Goal: Task Accomplishment & Management: Use online tool/utility

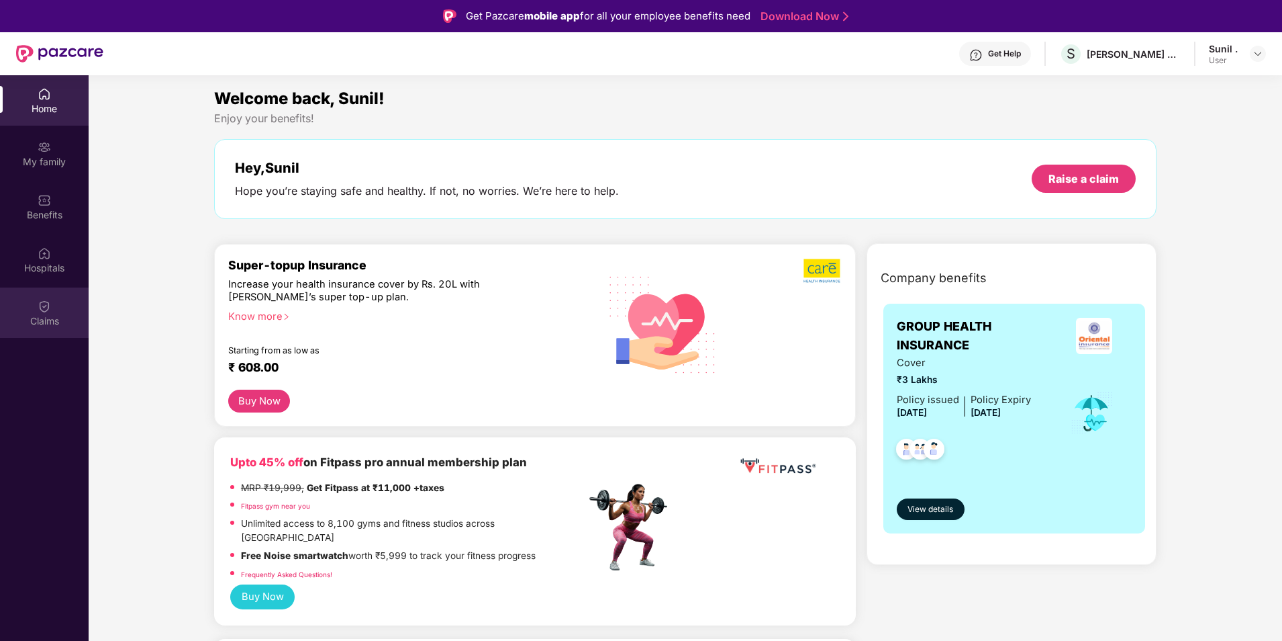
click at [47, 314] on div "Claims" at bounding box center [44, 320] width 89 height 13
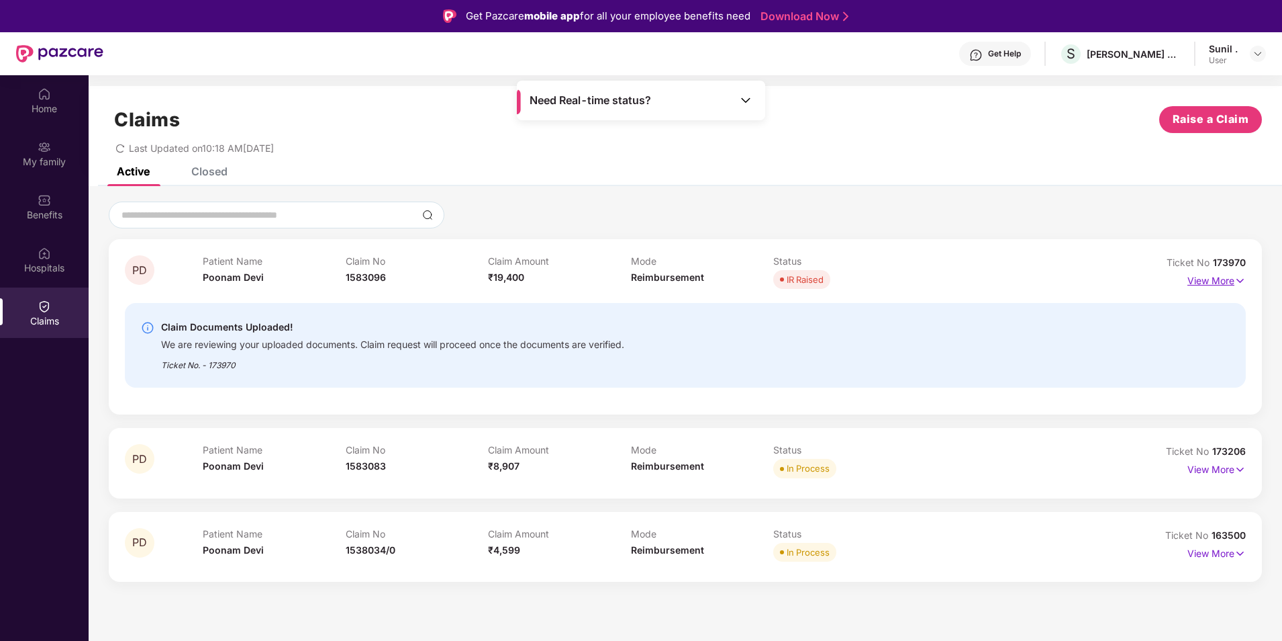
click at [1225, 282] on p "View More" at bounding box center [1217, 279] width 58 height 18
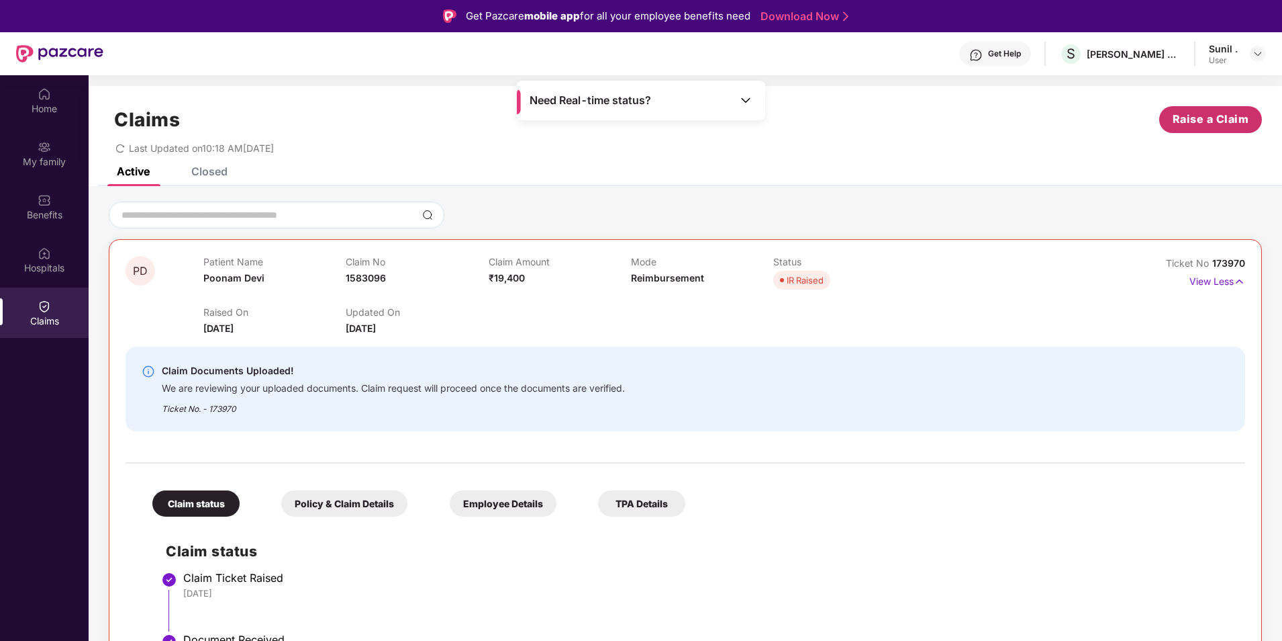
click at [1201, 125] on span "Raise a Claim" at bounding box center [1211, 119] width 77 height 17
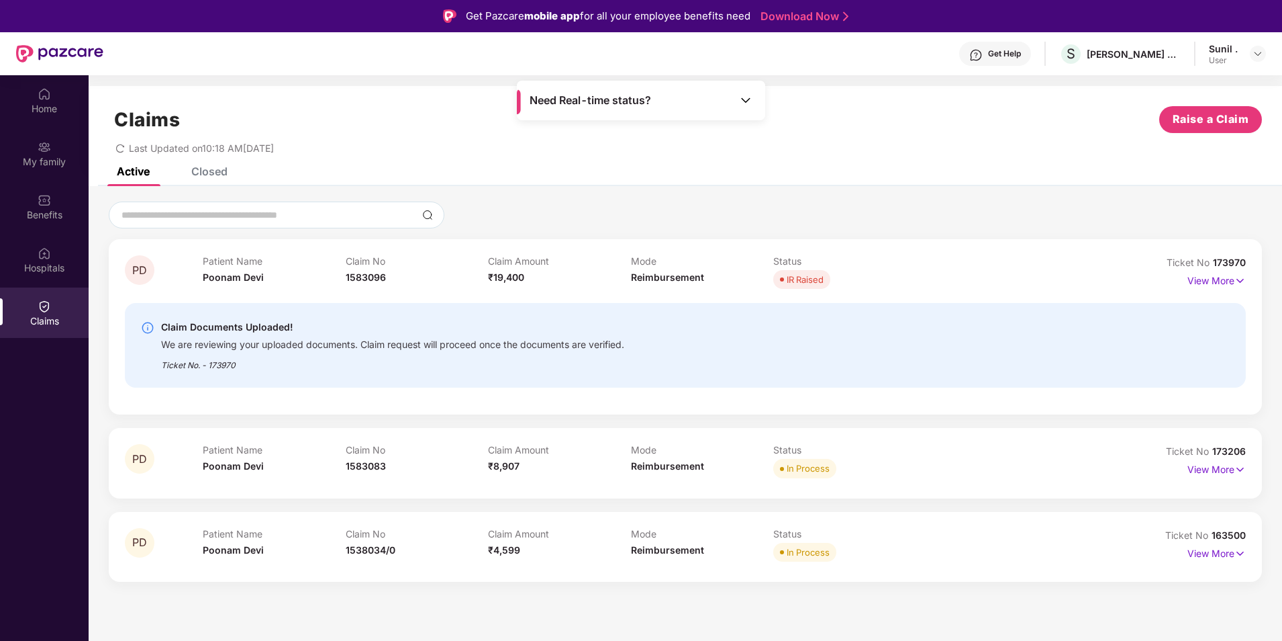
click at [227, 170] on div "Closed" at bounding box center [209, 170] width 36 height 13
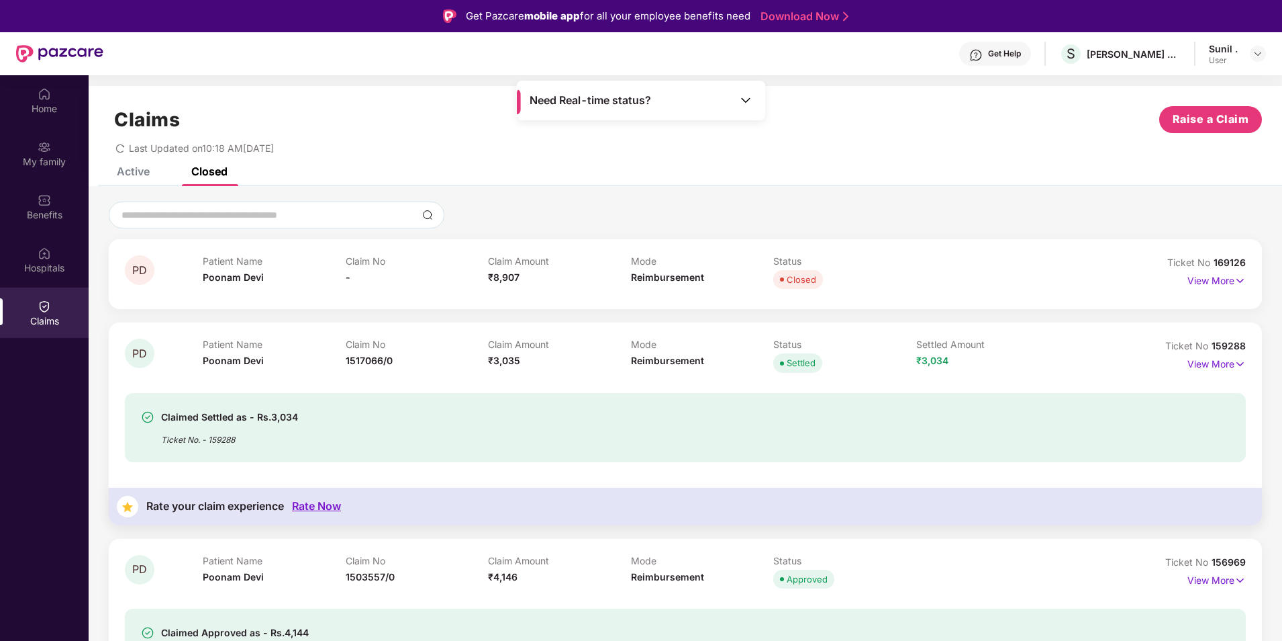
click at [143, 173] on div "Active" at bounding box center [133, 170] width 33 height 13
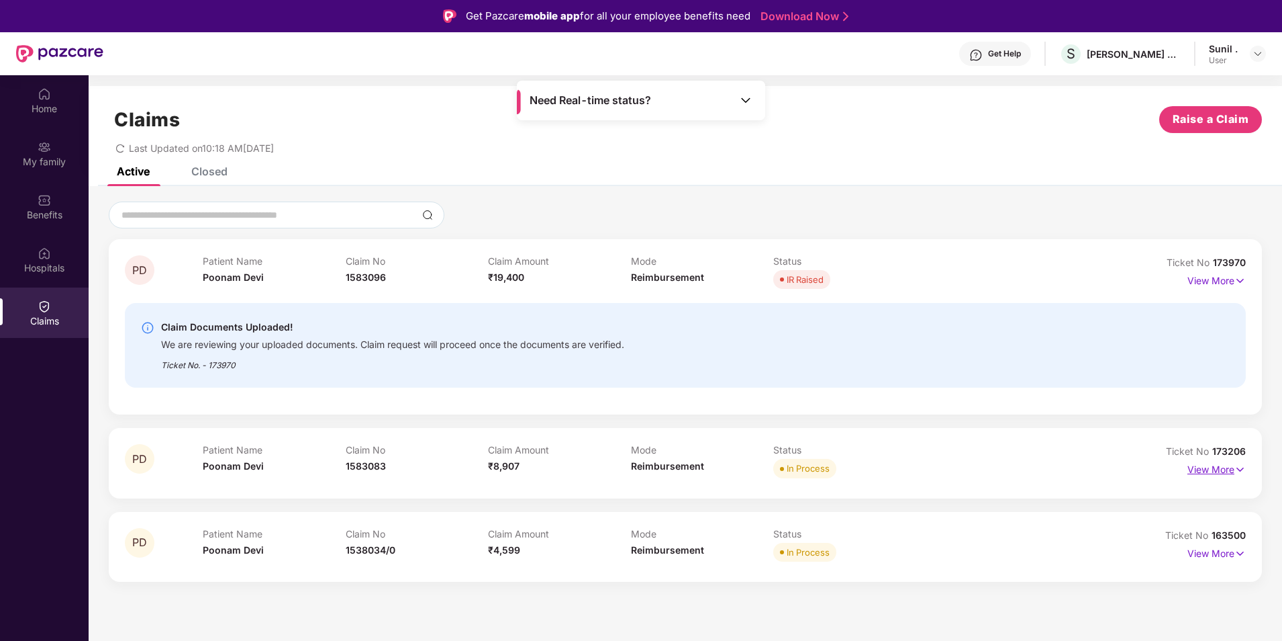
click at [1200, 471] on p "View More" at bounding box center [1217, 468] width 58 height 18
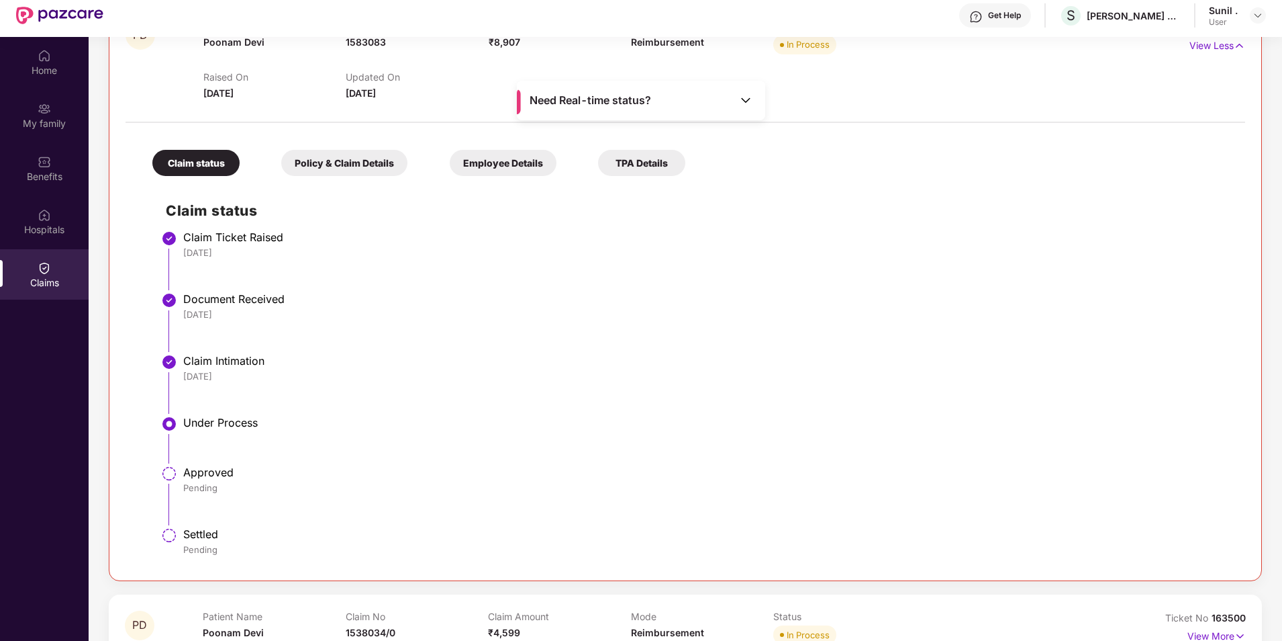
scroll to position [75, 0]
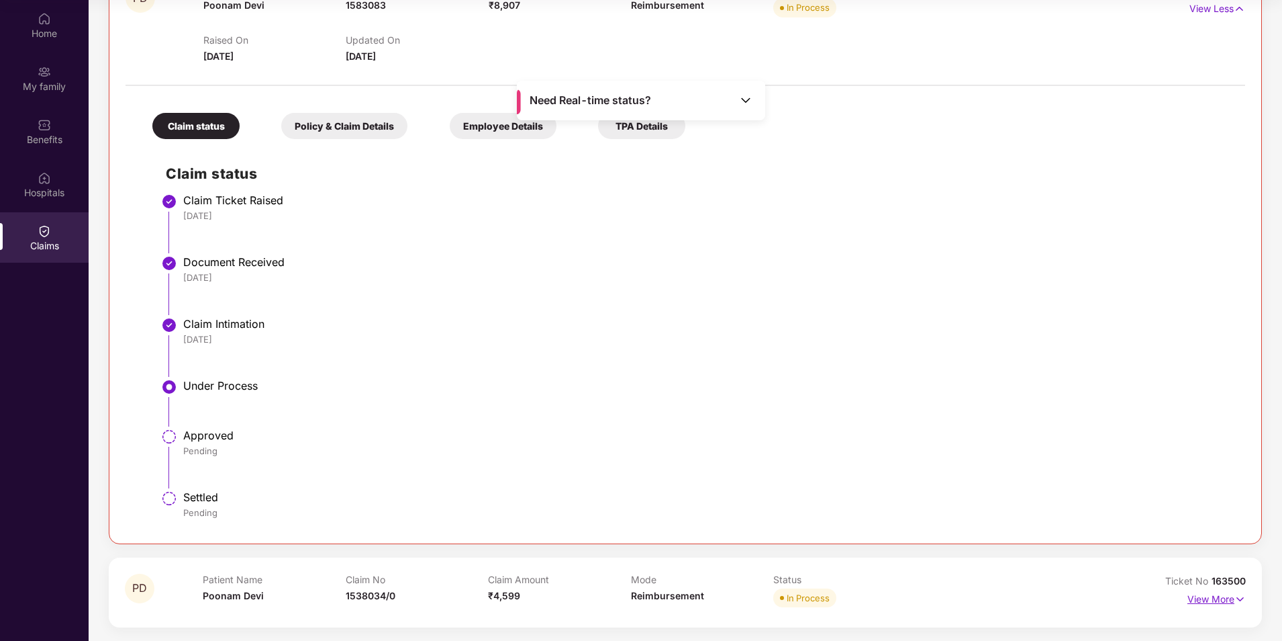
click at [1205, 598] on p "View More" at bounding box center [1217, 597] width 58 height 18
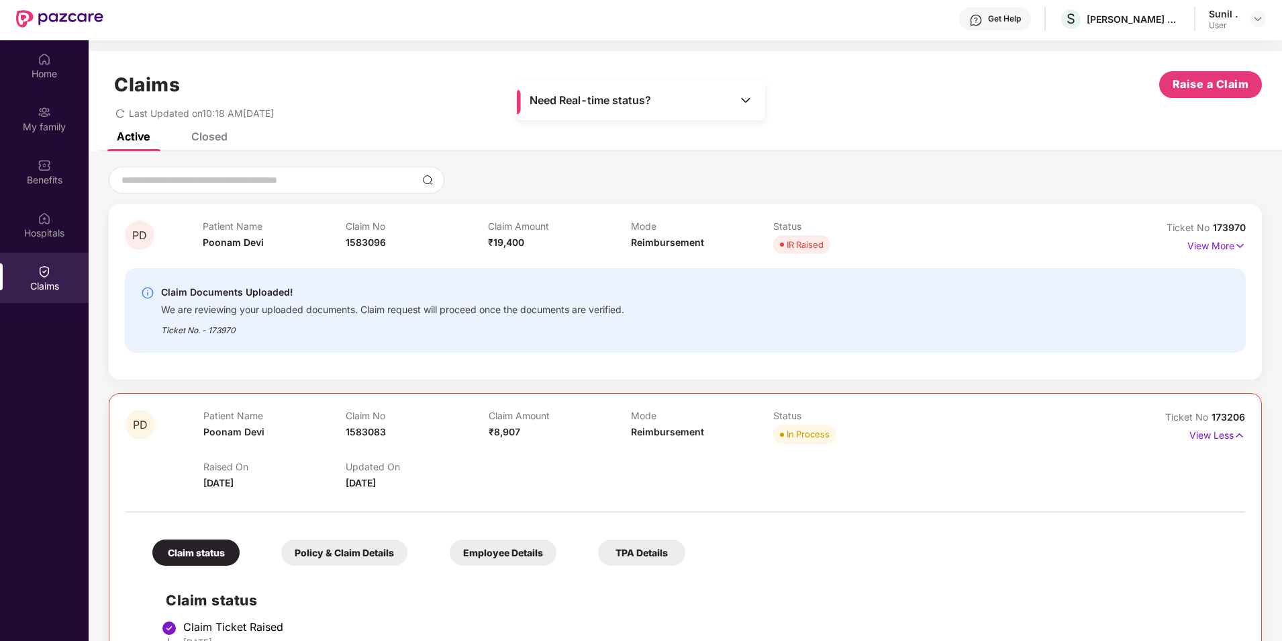
scroll to position [0, 0]
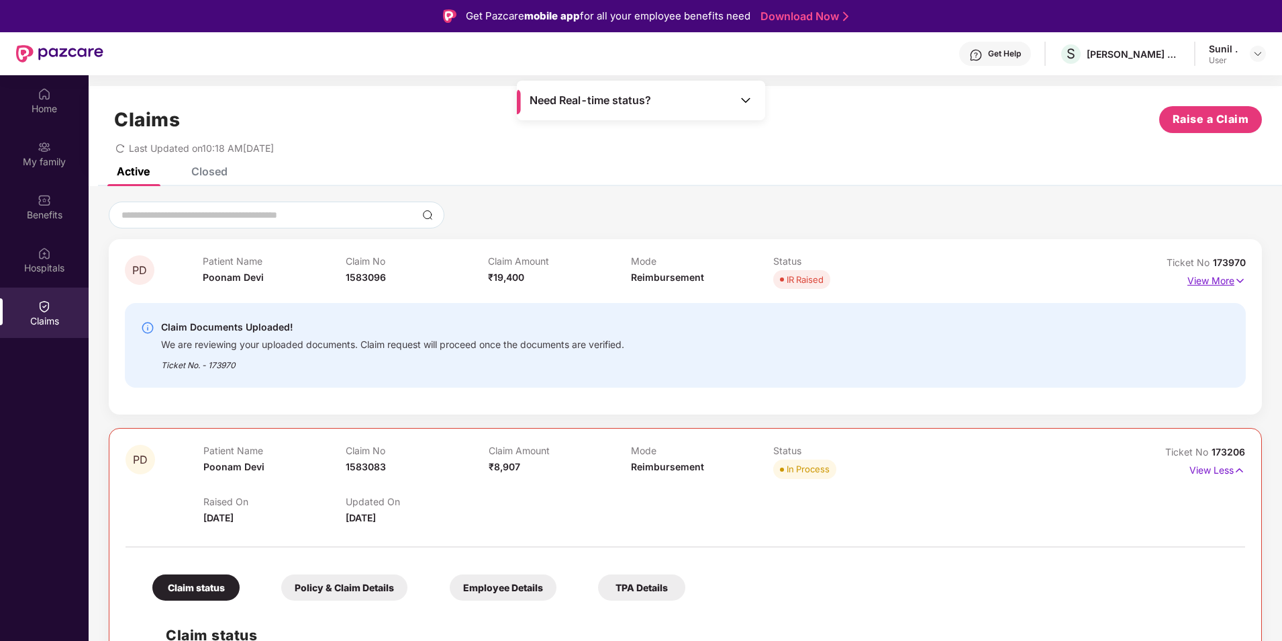
click at [1209, 285] on p "View More" at bounding box center [1217, 279] width 58 height 18
